Goal: Use online tool/utility: Utilize a website feature to perform a specific function

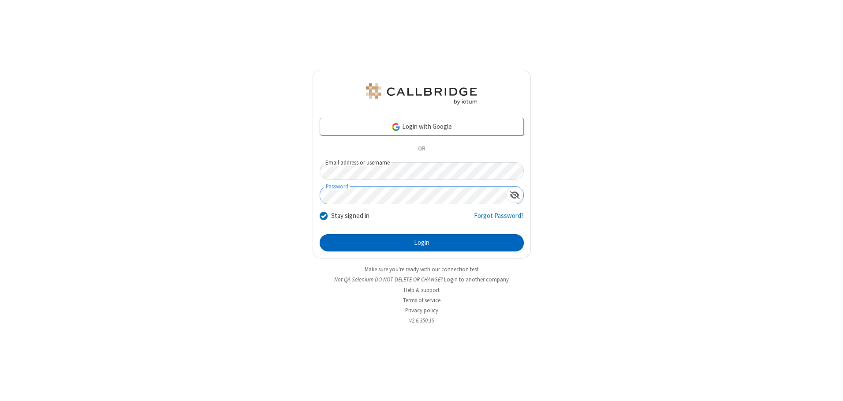
click at [422, 243] on button "Login" at bounding box center [422, 243] width 204 height 18
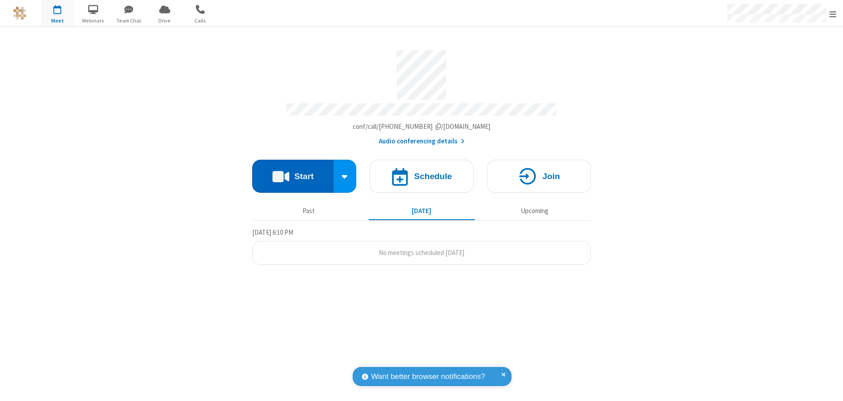
click at [293, 173] on button "Start" at bounding box center [293, 176] width 82 height 33
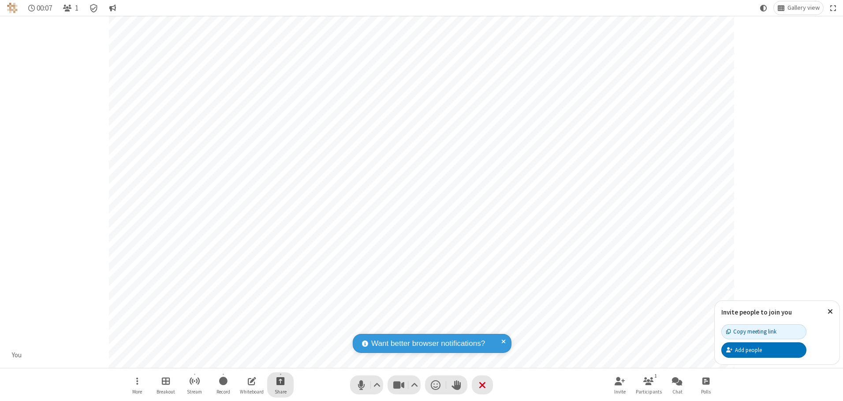
click at [280, 381] on span "Start sharing" at bounding box center [280, 380] width 8 height 11
click at [245, 359] on span "Share my screen" at bounding box center [245, 359] width 10 height 7
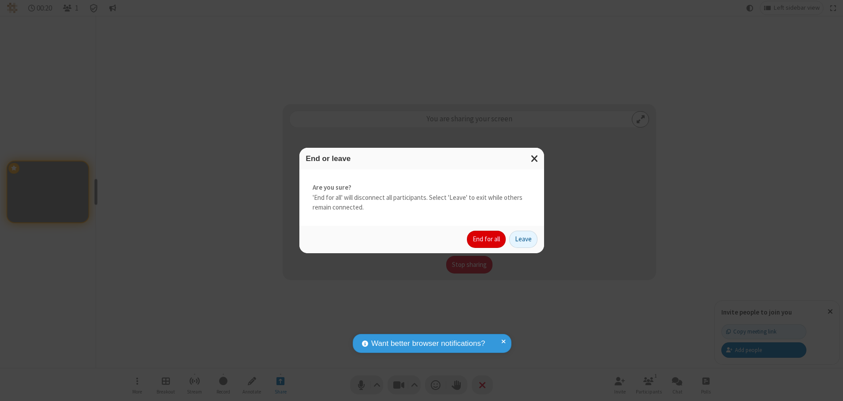
click at [487, 239] on button "End for all" at bounding box center [486, 240] width 39 height 18
